Goal: Task Accomplishment & Management: Manage account settings

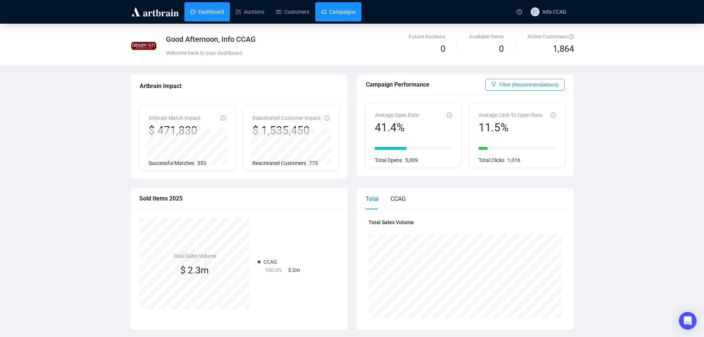
click at [338, 14] on link "Campaigns" at bounding box center [338, 11] width 34 height 19
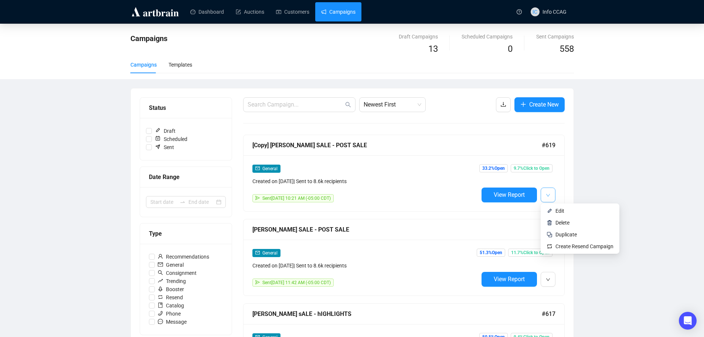
click at [545, 194] on button "button" at bounding box center [548, 194] width 15 height 15
click at [560, 232] on span "Duplicate" at bounding box center [566, 234] width 21 height 6
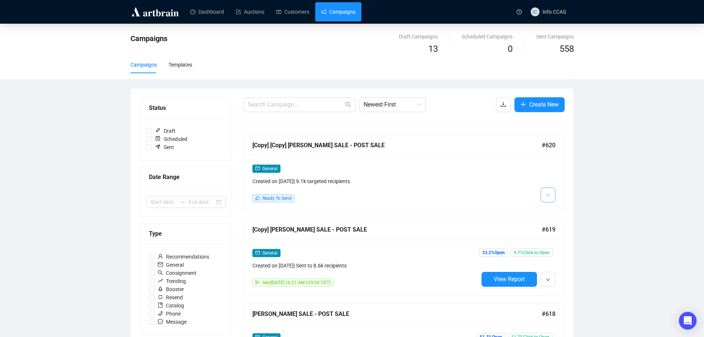
click at [549, 197] on icon "down" at bounding box center [548, 195] width 4 height 4
click at [553, 215] on li "Edit" at bounding box center [561, 211] width 39 height 12
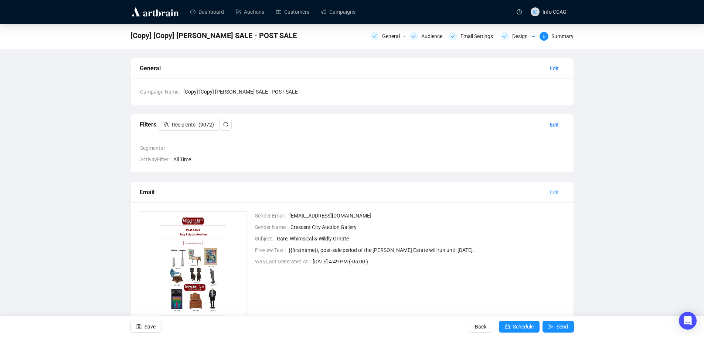
click at [556, 191] on span "Edit" at bounding box center [554, 192] width 9 height 8
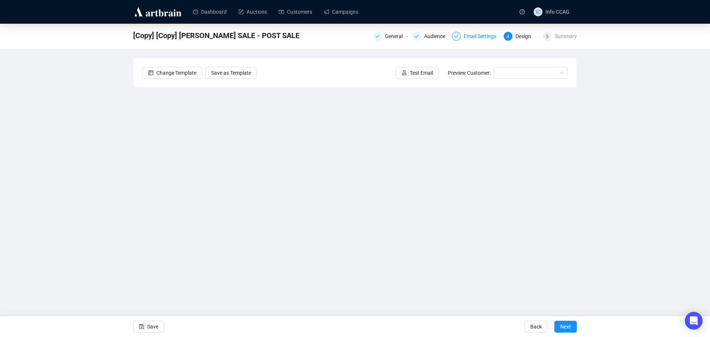
click at [459, 36] on div at bounding box center [456, 36] width 9 height 9
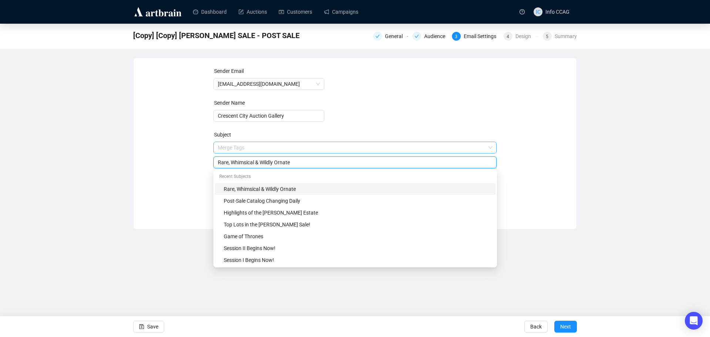
drag, startPoint x: 295, startPoint y: 150, endPoint x: 216, endPoint y: 149, distance: 79.9
click at [216, 149] on span "Merge Tags Rare, Whimsical & Wildly Ornate" at bounding box center [355, 155] width 284 height 21
type input "Eclectic & Iconic: Post-Sale Picks Still Available"
click at [168, 162] on div "Sender Email [EMAIL_ADDRESS][DOMAIN_NAME] Sender Name Crescent City Auction Gal…" at bounding box center [354, 138] width 425 height 142
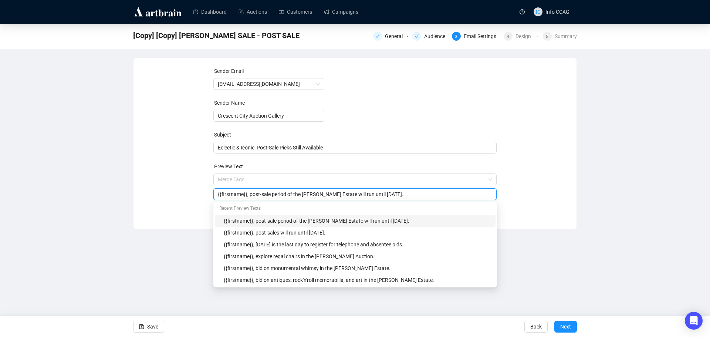
drag, startPoint x: 423, startPoint y: 191, endPoint x: 247, endPoint y: 196, distance: 175.7
click at [247, 196] on input "{{firstname}}, post-sale period of the [PERSON_NAME] Estate will run until [DAT…" at bounding box center [355, 194] width 275 height 8
type input "{{firstname}}, these striking pieces are still on offer at the"
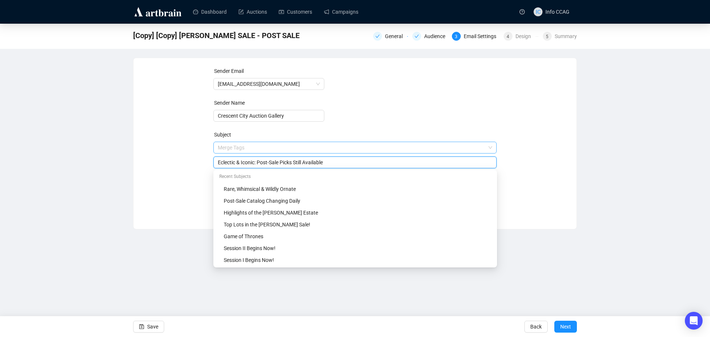
drag, startPoint x: 322, startPoint y: 149, endPoint x: 304, endPoint y: 149, distance: 17.7
click at [304, 149] on span "Merge Tags Eclectic & Iconic: Post-Sale Picks Still Available" at bounding box center [355, 155] width 284 height 21
click at [321, 160] on input "Eclectic & Iconic: Post-Sale Picks Still Available" at bounding box center [355, 162] width 275 height 8
drag, startPoint x: 324, startPoint y: 163, endPoint x: 293, endPoint y: 163, distance: 31.4
click at [293, 163] on input "Eclectic & Iconic: Post-Sale Picks Still Available" at bounding box center [355, 162] width 275 height 8
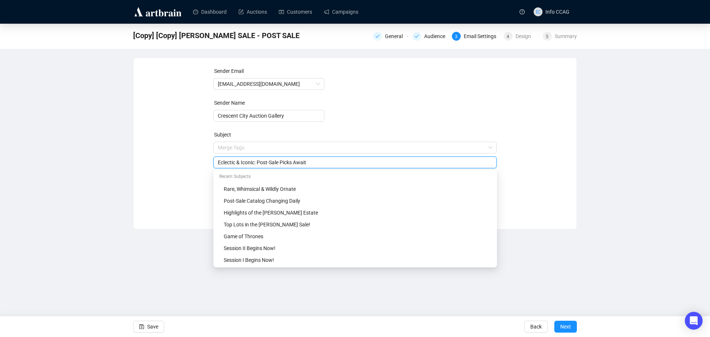
type input "Eclectic & Iconic: Post-Sale Picks Await"
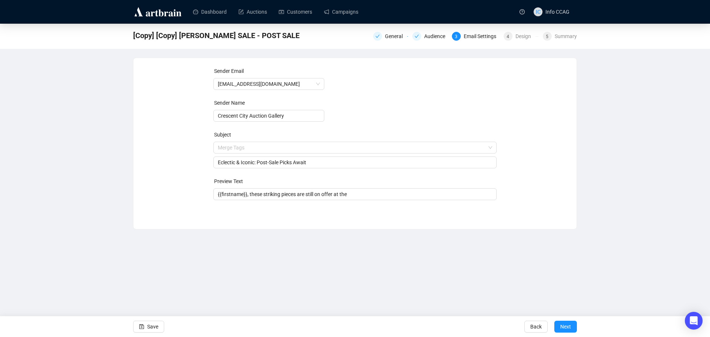
click at [424, 129] on form "Sender Email [EMAIL_ADDRESS][DOMAIN_NAME] Sender Name Crescent City Auction Gal…" at bounding box center [355, 133] width 284 height 133
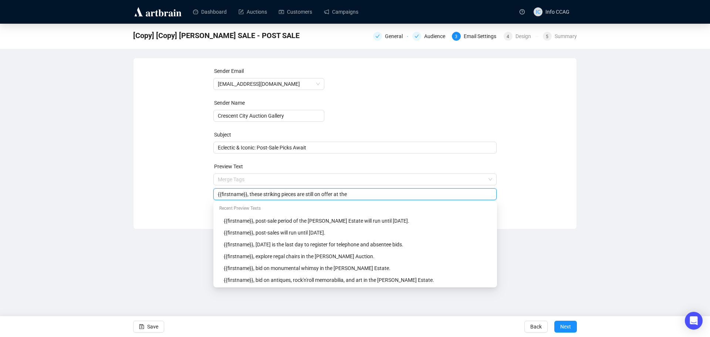
click at [356, 195] on input "{{firstname}}, these striking pieces are still on offer at the" at bounding box center [355, 194] width 275 height 8
click at [541, 170] on div "Sender Email [EMAIL_ADDRESS][DOMAIN_NAME] Sender Name Crescent City Auction Gal…" at bounding box center [354, 138] width 425 height 142
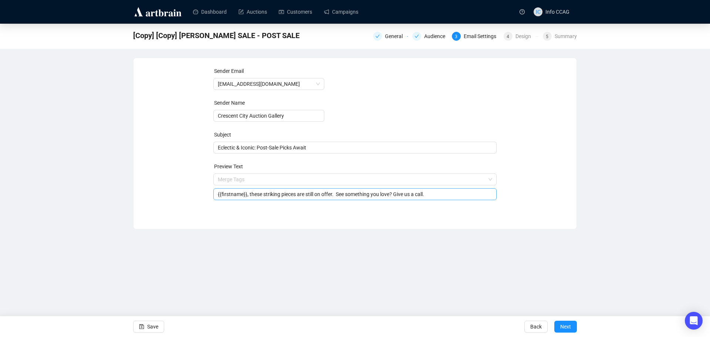
click at [393, 194] on input "{{firstname}}, these striking pieces are still on offer. See something you love…" at bounding box center [355, 194] width 275 height 8
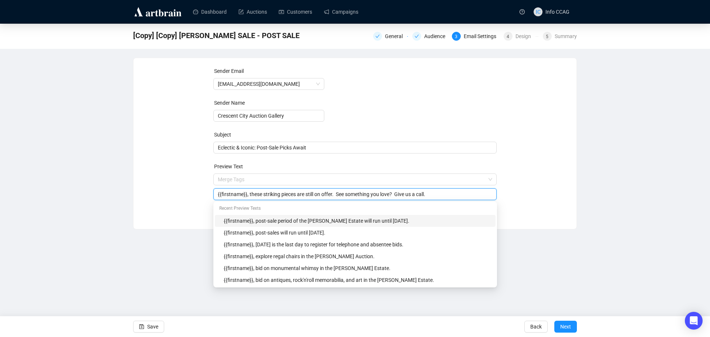
type input "{{firstname}}, these striking pieces are still on offer. See something you love…"
click at [541, 202] on div "Sender Email [EMAIL_ADDRESS][DOMAIN_NAME] Sender Name Crescent City Auction Gal…" at bounding box center [354, 138] width 425 height 142
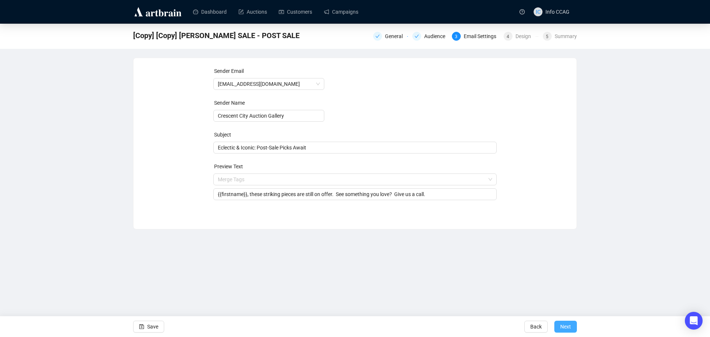
click at [570, 324] on span "Next" at bounding box center [565, 326] width 11 height 21
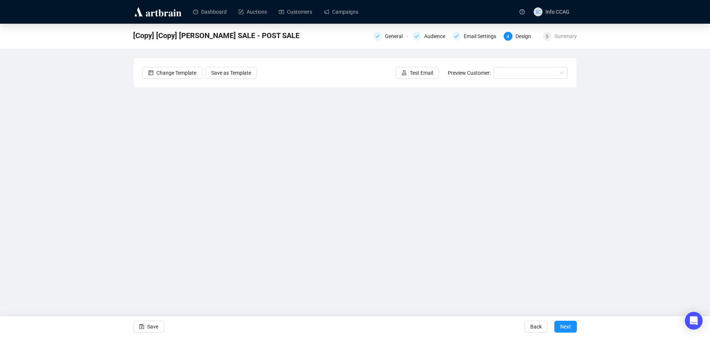
click at [613, 192] on div "[Copy] [Copy] [PERSON_NAME] SALE - POST SALE General Audience Email Settings 4 …" at bounding box center [355, 160] width 710 height 273
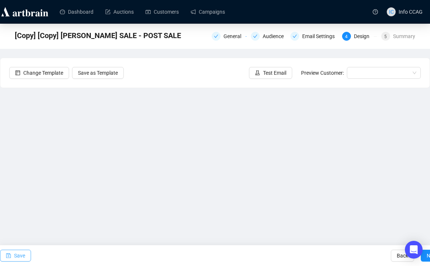
click at [26, 251] on button "Save" at bounding box center [15, 256] width 31 height 12
click at [16, 257] on span "Save" at bounding box center [19, 255] width 11 height 21
click at [24, 254] on span "Save" at bounding box center [19, 255] width 11 height 21
click at [22, 253] on span "Save" at bounding box center [19, 255] width 11 height 21
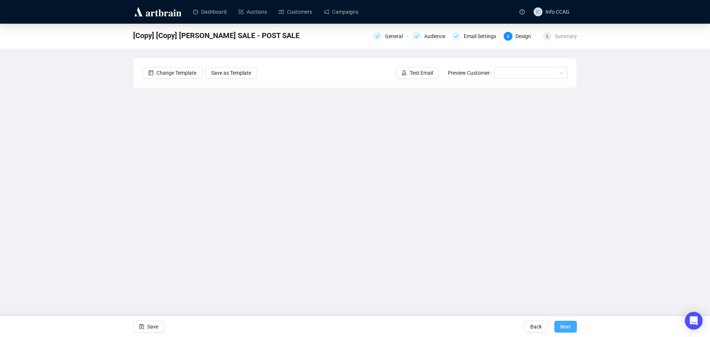
click at [569, 323] on span "Next" at bounding box center [565, 326] width 11 height 21
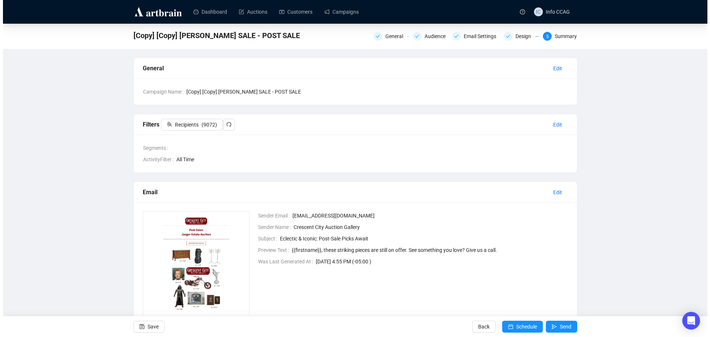
scroll to position [69, 0]
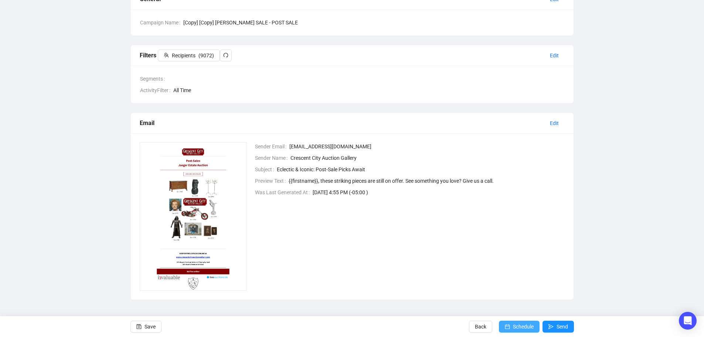
click at [521, 326] on span "Schedule" at bounding box center [523, 326] width 21 height 21
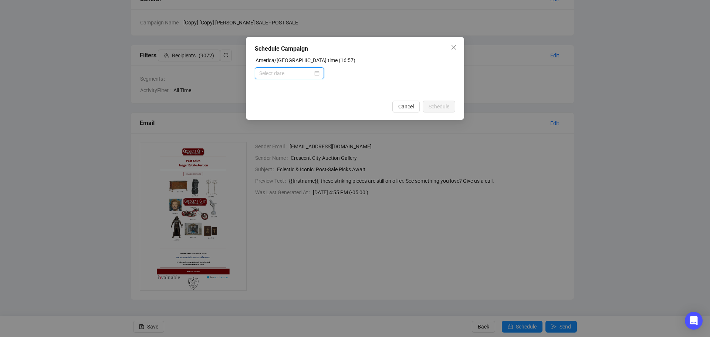
click at [299, 72] on input at bounding box center [286, 73] width 54 height 8
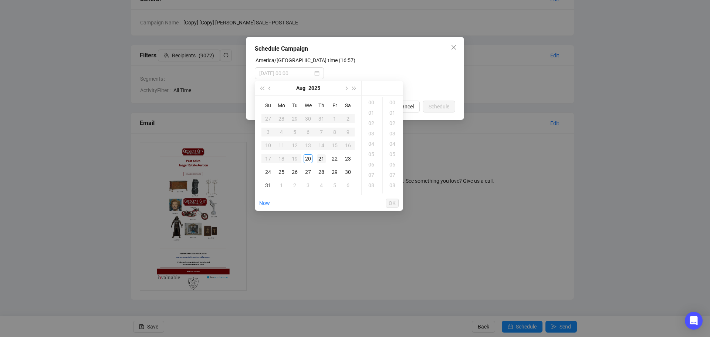
click at [320, 157] on div "21" at bounding box center [321, 158] width 9 height 9
click at [370, 160] on div "09" at bounding box center [372, 158] width 18 height 10
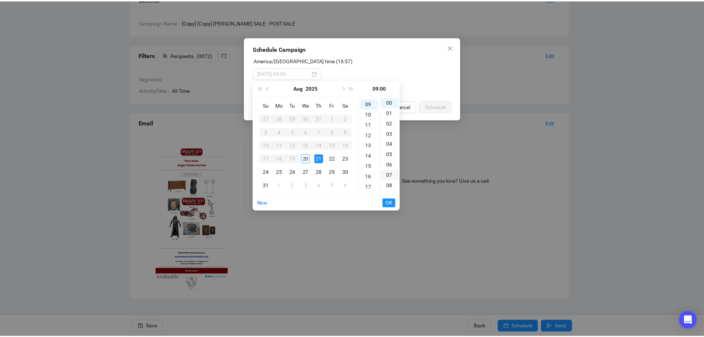
scroll to position [93, 0]
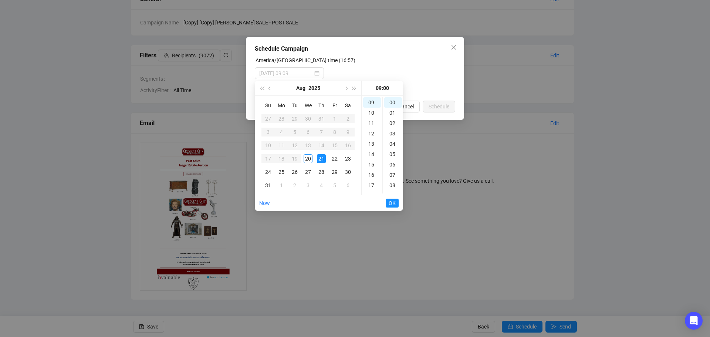
type input "[DATE] 09:00"
click at [391, 203] on span "OK" at bounding box center [392, 203] width 7 height 14
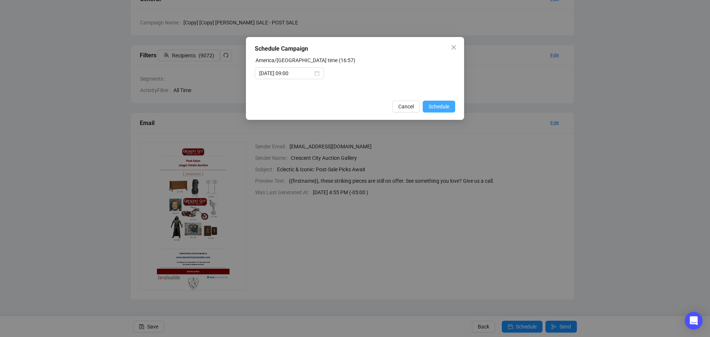
click at [438, 101] on button "Schedule" at bounding box center [439, 107] width 33 height 12
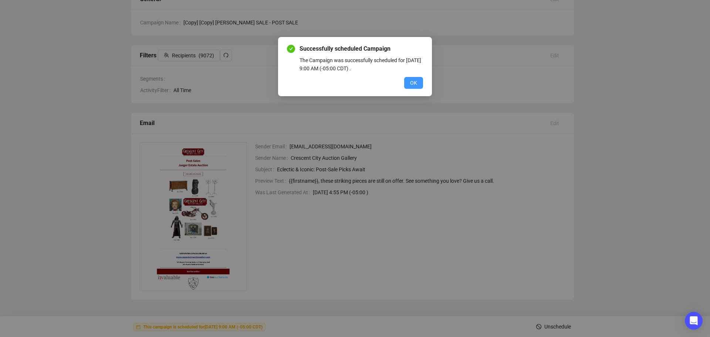
click at [412, 82] on span "OK" at bounding box center [413, 83] width 7 height 8
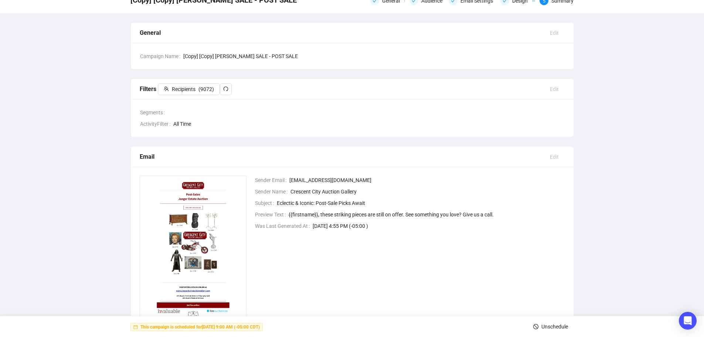
scroll to position [0, 0]
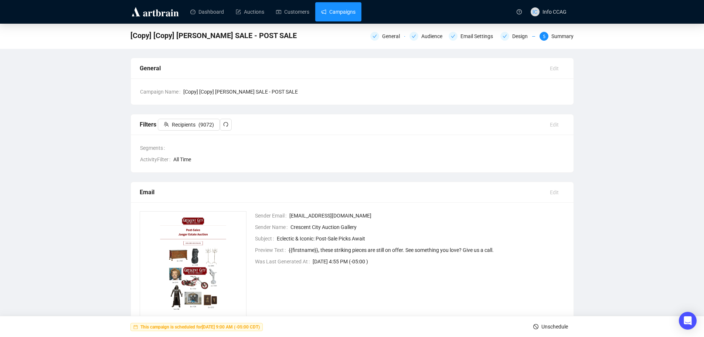
click at [328, 17] on link "Campaigns" at bounding box center [338, 11] width 34 height 19
